Goal: Check status: Check status

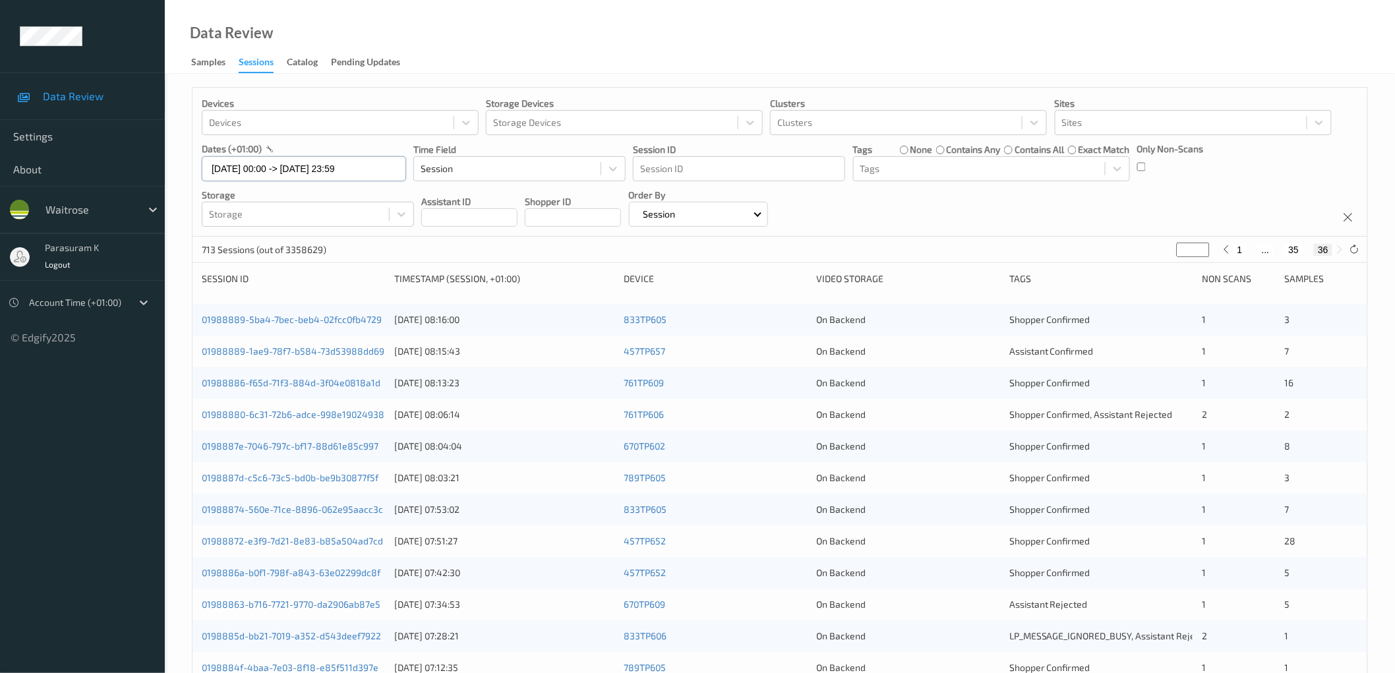
click at [339, 168] on input "[DATE] 00:00 -> [DATE] 23:59" at bounding box center [304, 168] width 204 height 25
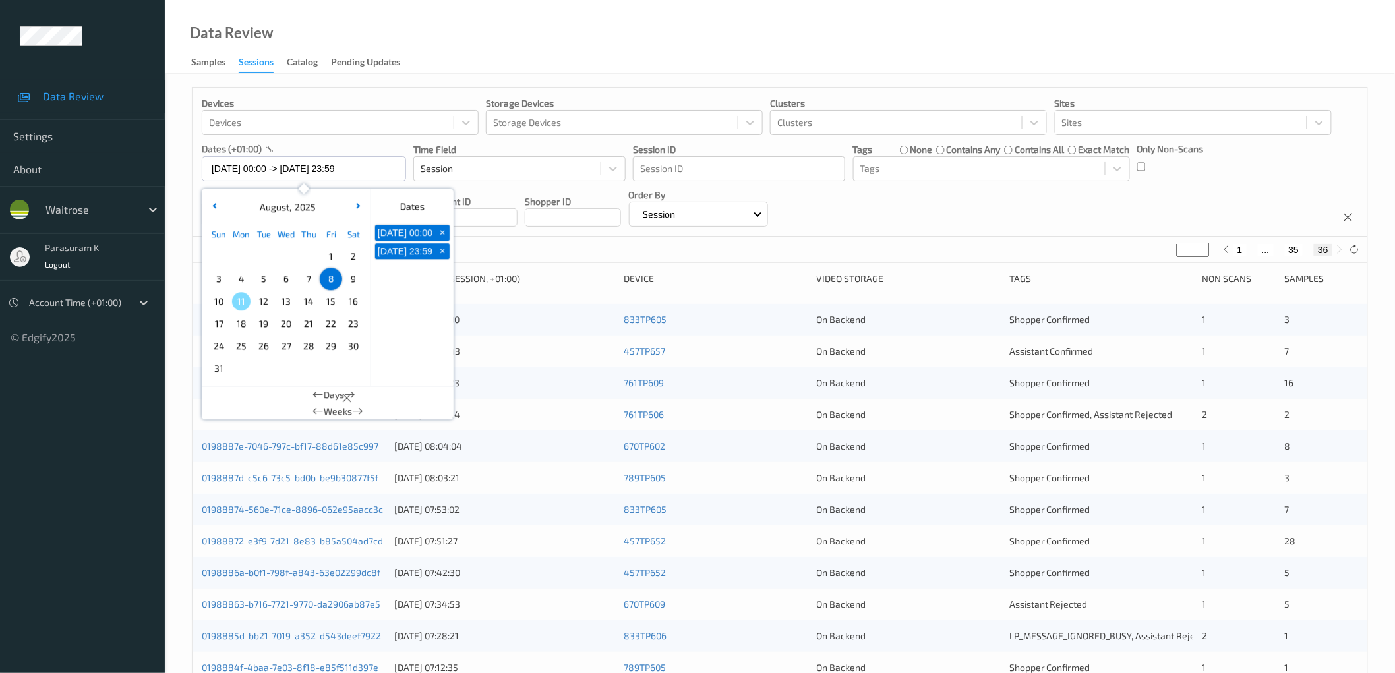
click at [546, 43] on div "Data Review Samples Sessions Catalog Pending Updates" at bounding box center [780, 37] width 1230 height 74
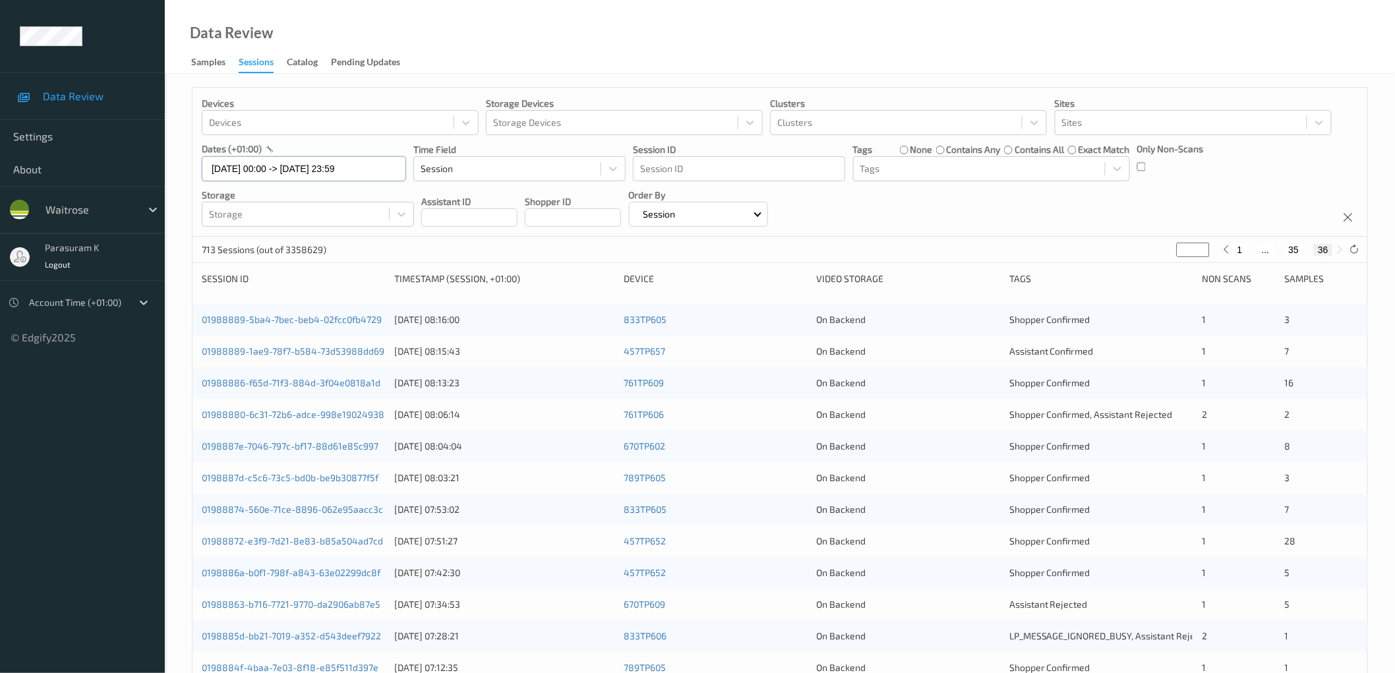
click at [257, 178] on input "[DATE] 00:00 -> [DATE] 23:59" at bounding box center [304, 168] width 204 height 25
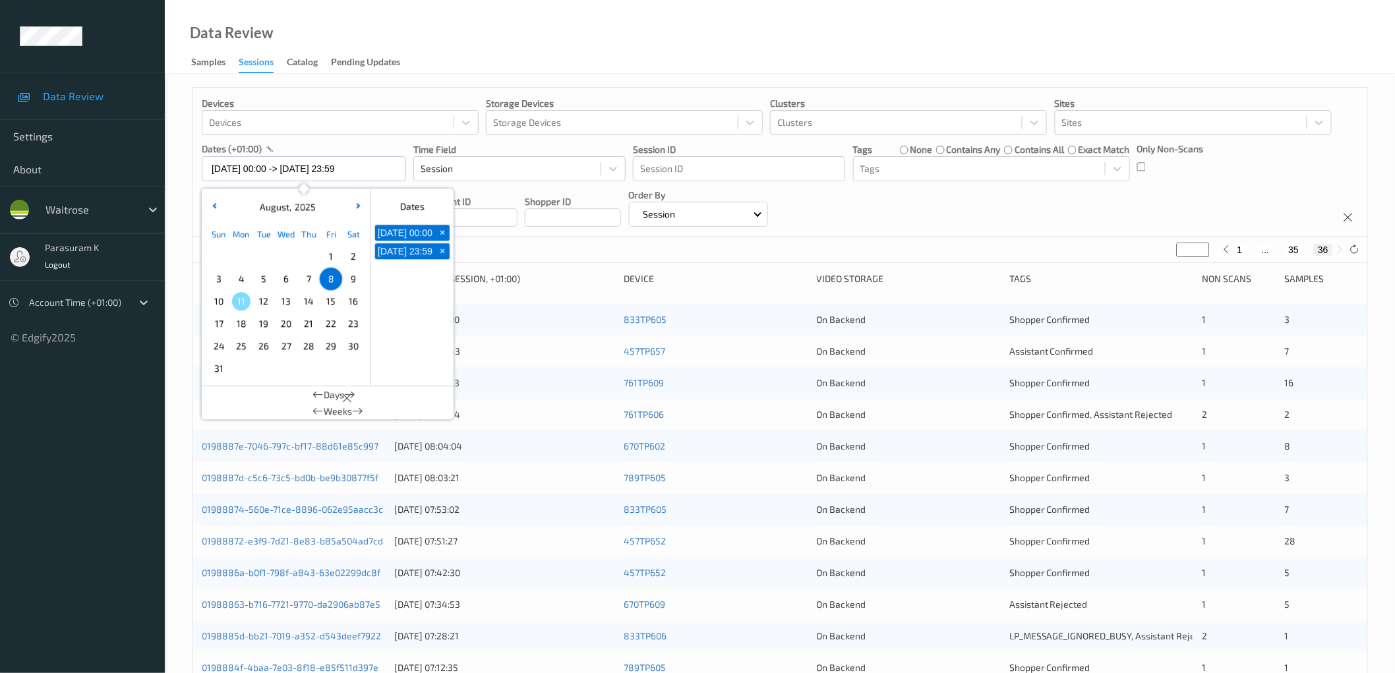
click at [357, 281] on span "9" at bounding box center [353, 279] width 18 height 18
type input "09/08/2025 00:00"
type input "*"
click at [357, 281] on span "9" at bounding box center [353, 279] width 18 height 18
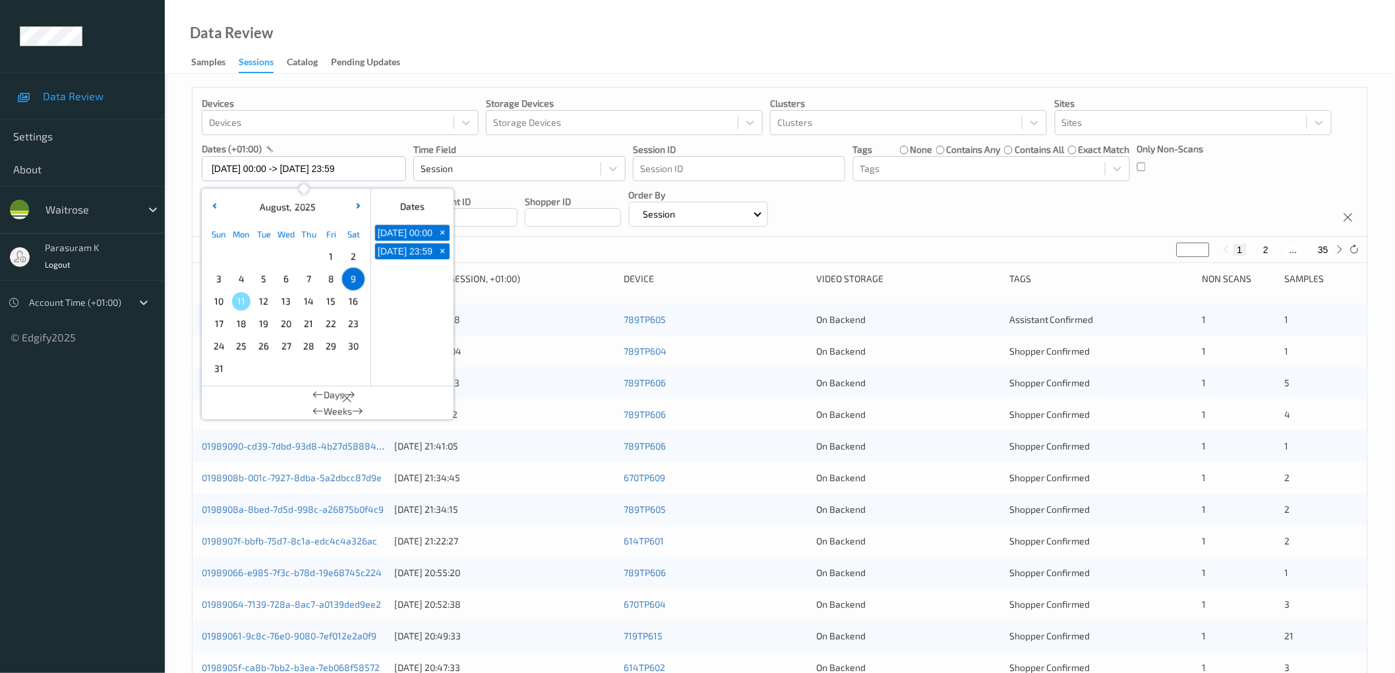
click at [712, 44] on div "Data Review Samples Sessions Catalog Pending Updates" at bounding box center [780, 37] width 1230 height 74
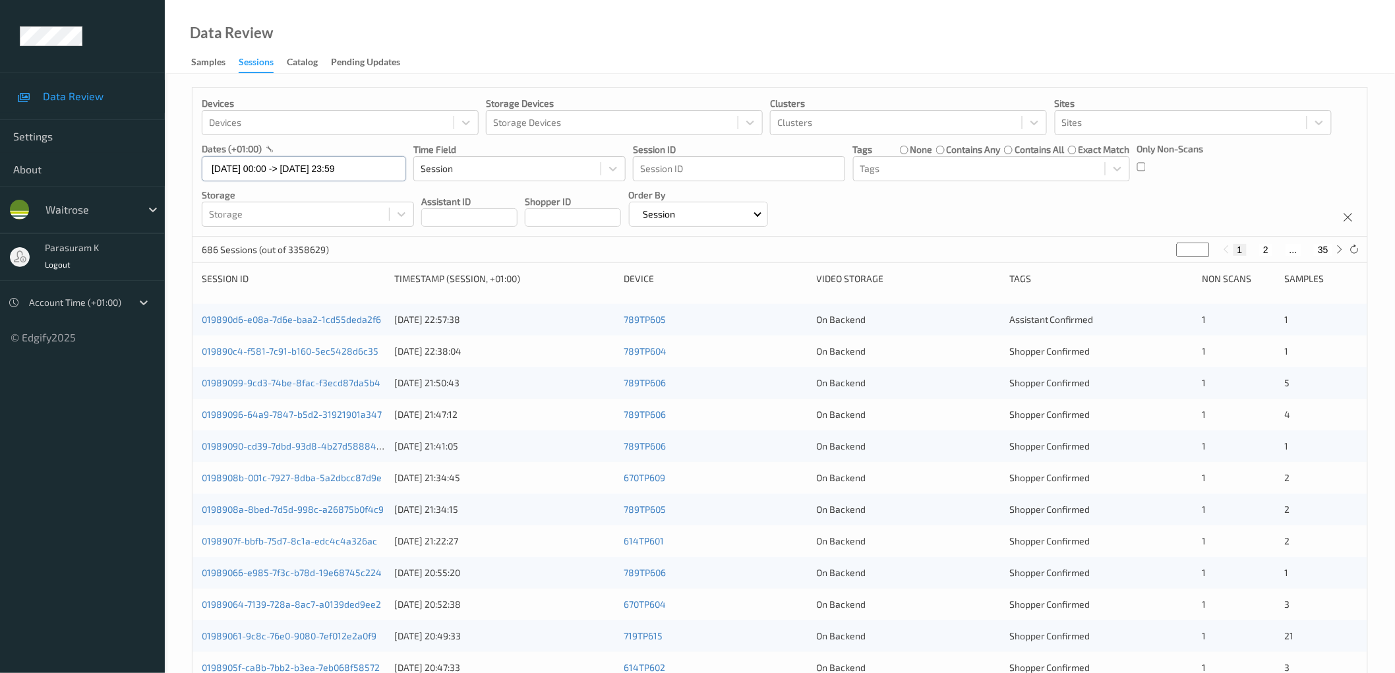
click at [307, 168] on input "09/08/2025 00:00 -> 09/08/2025 23:59" at bounding box center [304, 168] width 204 height 25
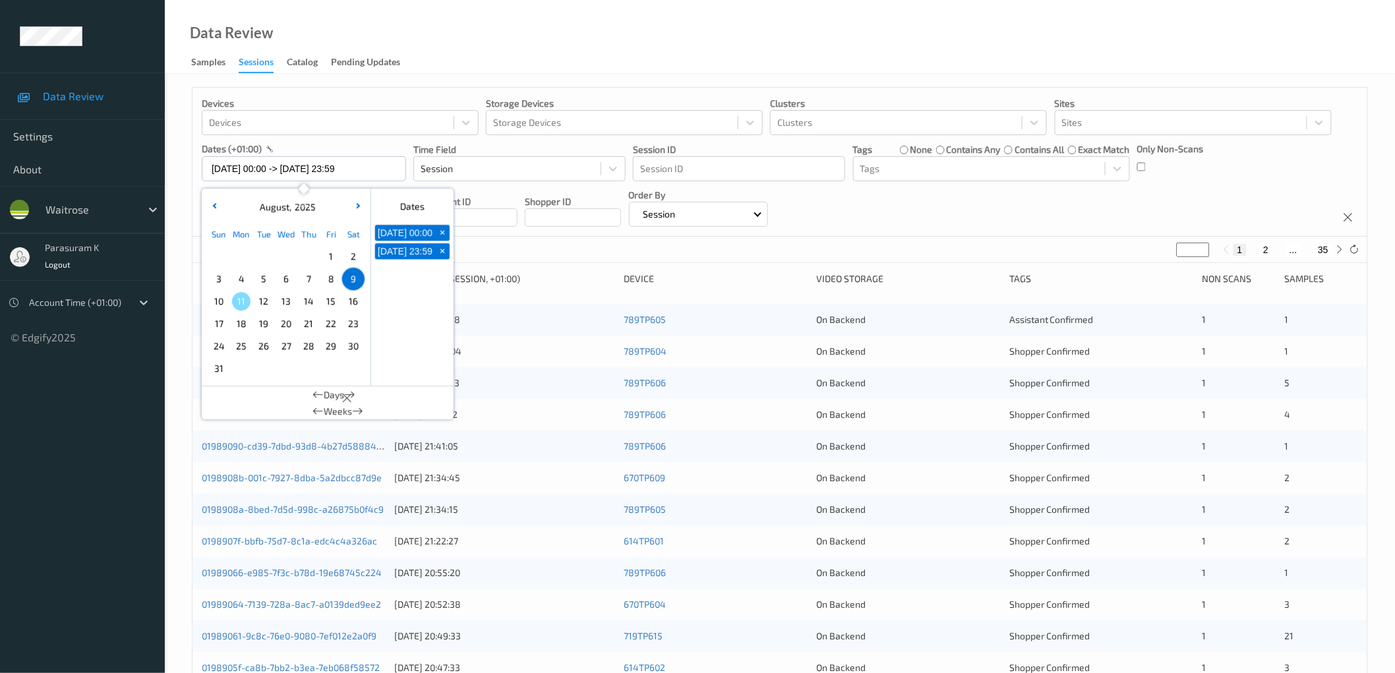
click at [220, 301] on span "10" at bounding box center [219, 301] width 18 height 18
type input "10/08/2025 00:00 -> 10/08/2025 23:59"
click at [599, 38] on div "Data Review Samples Sessions Catalog Pending Updates" at bounding box center [780, 37] width 1230 height 74
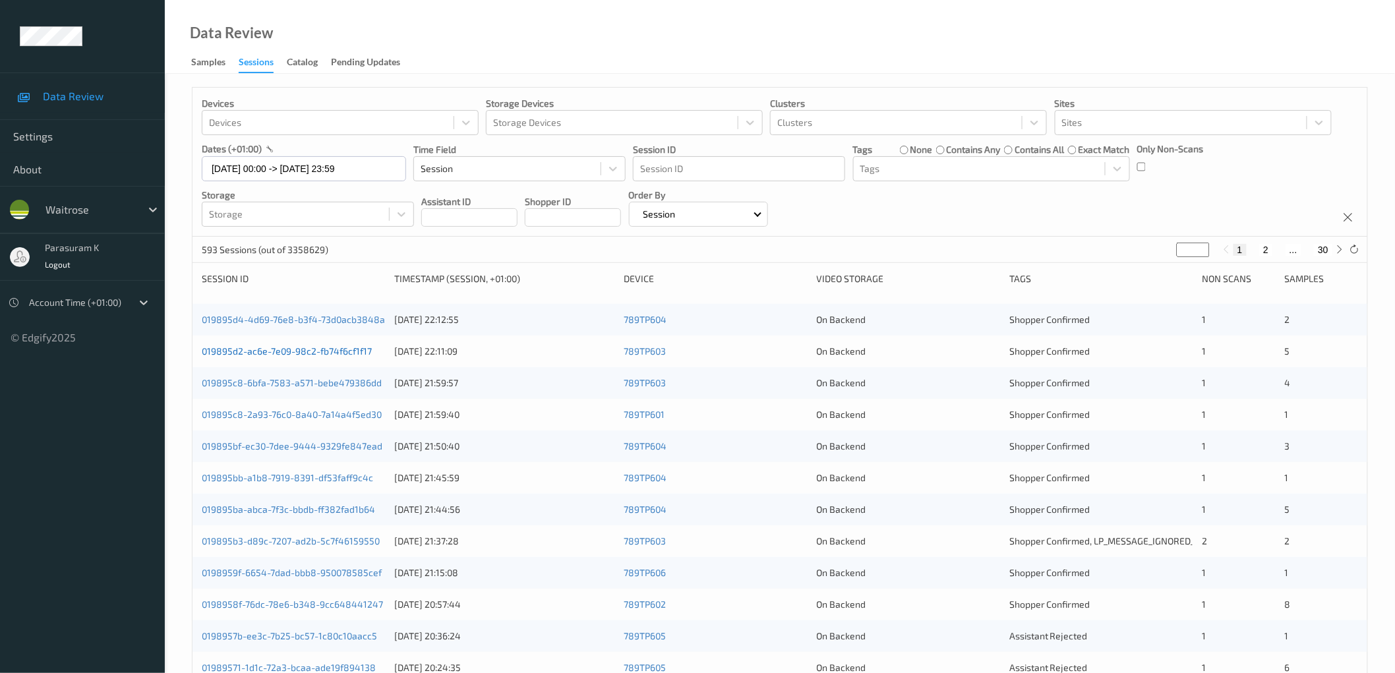
click at [343, 347] on link "019895d2-ac6e-7e09-98c2-fb74f6cf1f17" at bounding box center [287, 350] width 170 height 11
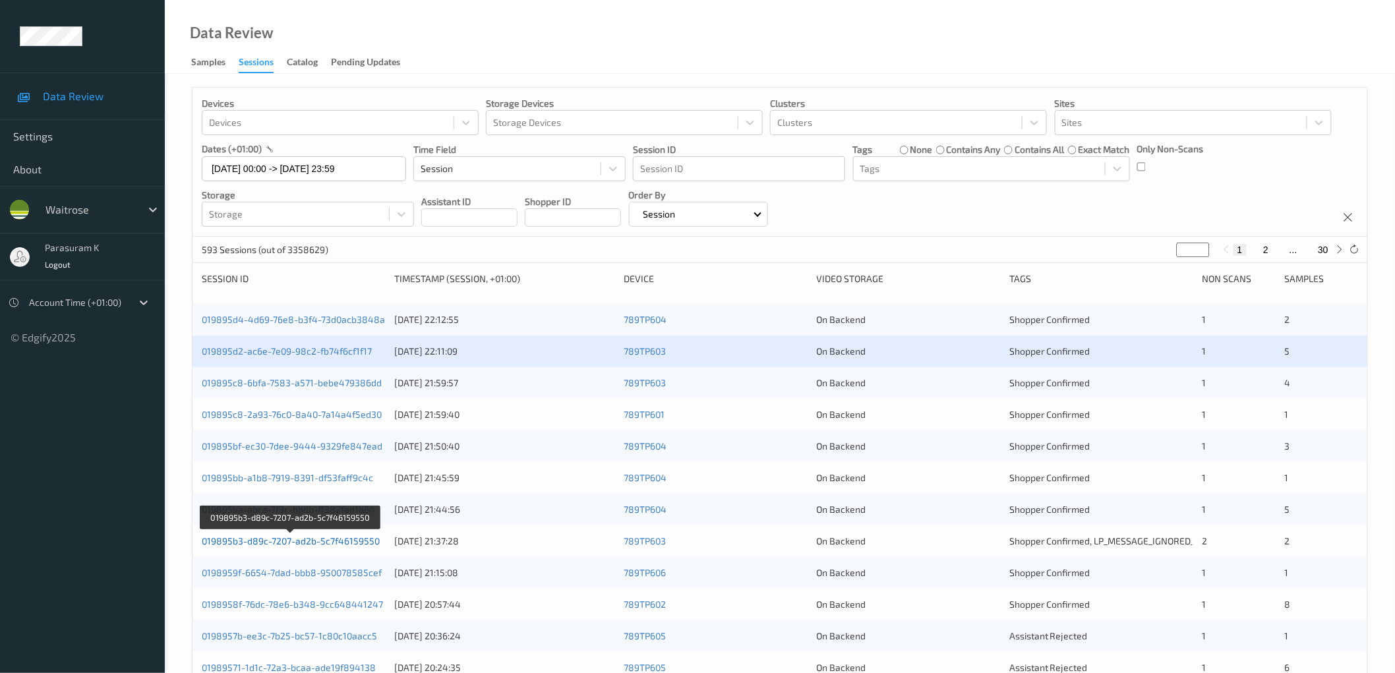
click at [324, 542] on link "019895b3-d89c-7207-ad2b-5c7f46159550" at bounding box center [291, 540] width 178 height 11
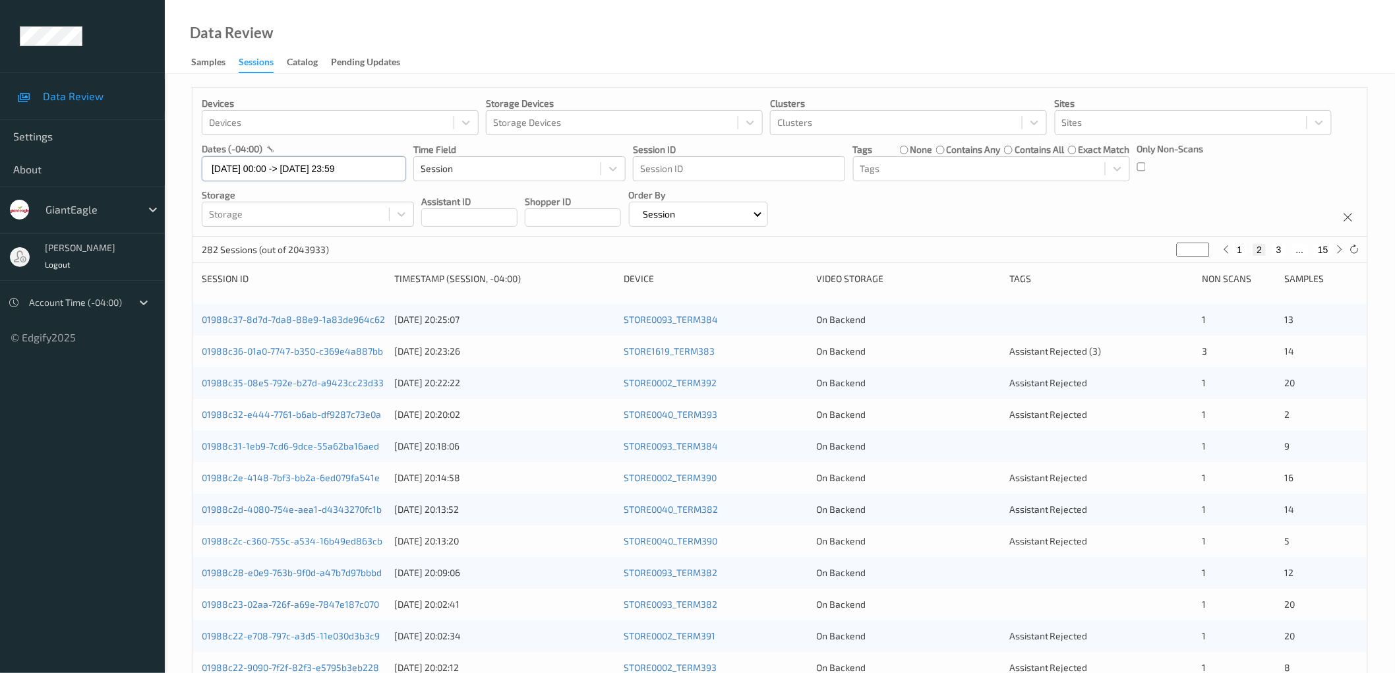
click at [303, 165] on input "[DATE] 00:00 -> [DATE] 23:59" at bounding box center [304, 168] width 204 height 25
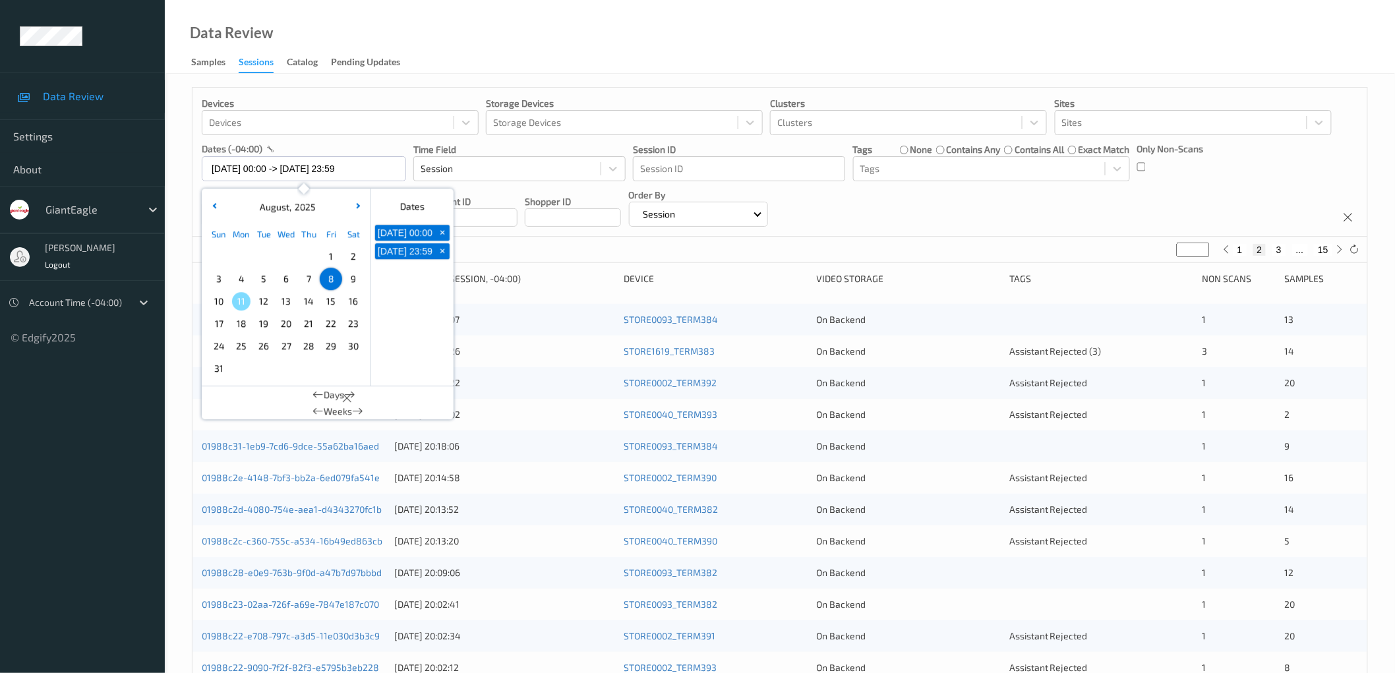
click at [898, 190] on div "Devices Devices Storage Devices Storage Devices Clusters Clusters Sites Sites d…" at bounding box center [779, 162] width 1175 height 149
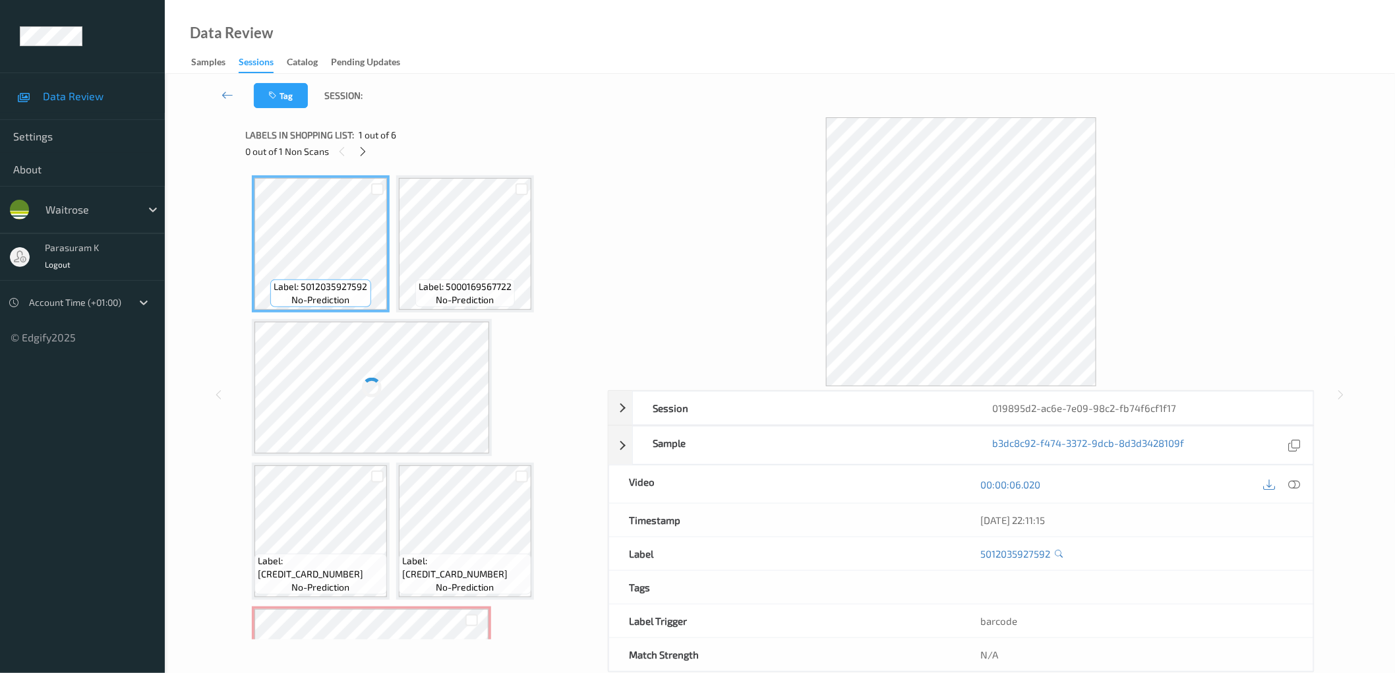
click at [1289, 485] on icon at bounding box center [1294, 484] width 12 height 12
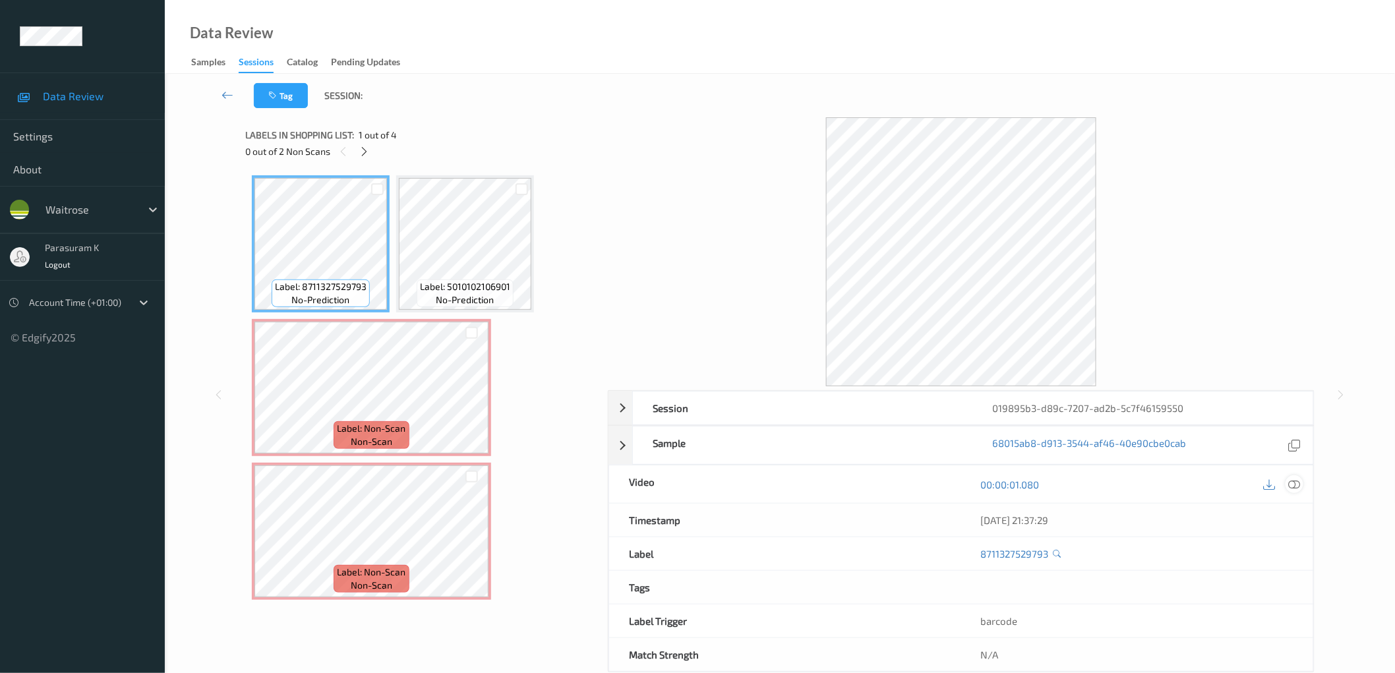
click at [1293, 486] on icon at bounding box center [1294, 484] width 12 height 12
